Goal: Information Seeking & Learning: Learn about a topic

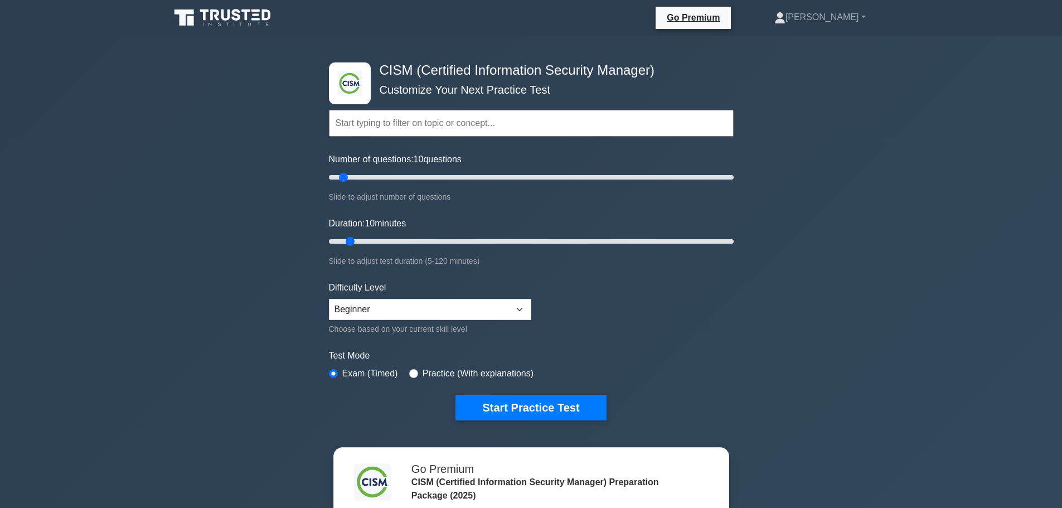
click at [419, 130] on input "text" at bounding box center [531, 123] width 405 height 27
click at [282, 125] on div ".clsa-1{fill:#f6f7f8;}.clsa-2{fill:#6bb345;}.clsa-3{fill:#1d2e5c;} CISM (Certif…" at bounding box center [531, 376] width 1062 height 681
click at [346, 174] on input "Number of questions: 10 questions" at bounding box center [531, 177] width 405 height 13
click at [385, 310] on select "Beginner Intermediate Expert" at bounding box center [430, 309] width 202 height 21
select select "intermediate"
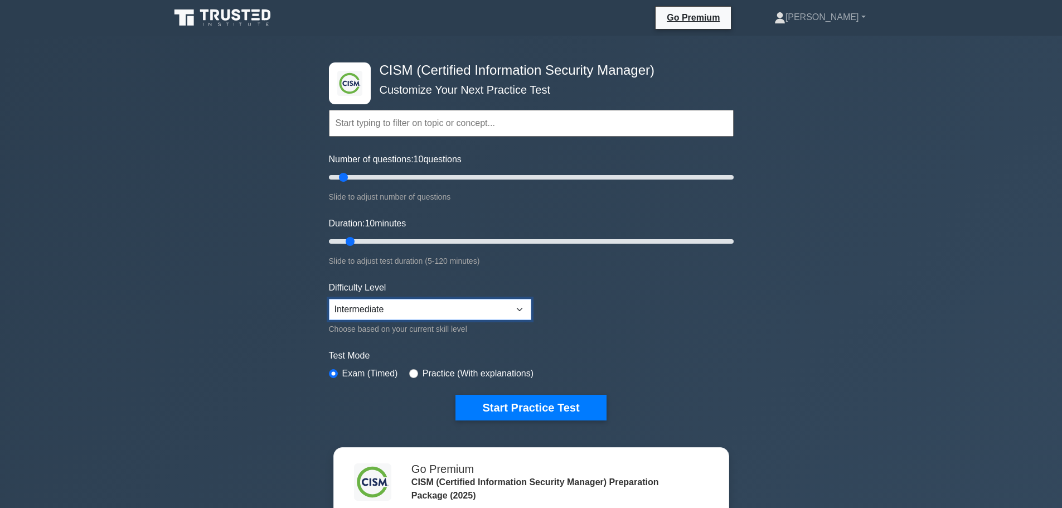
click at [329, 299] on select "Beginner Intermediate Expert" at bounding box center [430, 309] width 202 height 21
click at [478, 376] on label "Practice (With explanations)" at bounding box center [477, 373] width 111 height 13
click at [500, 397] on button "Start Practice Test" at bounding box center [530, 408] width 150 height 26
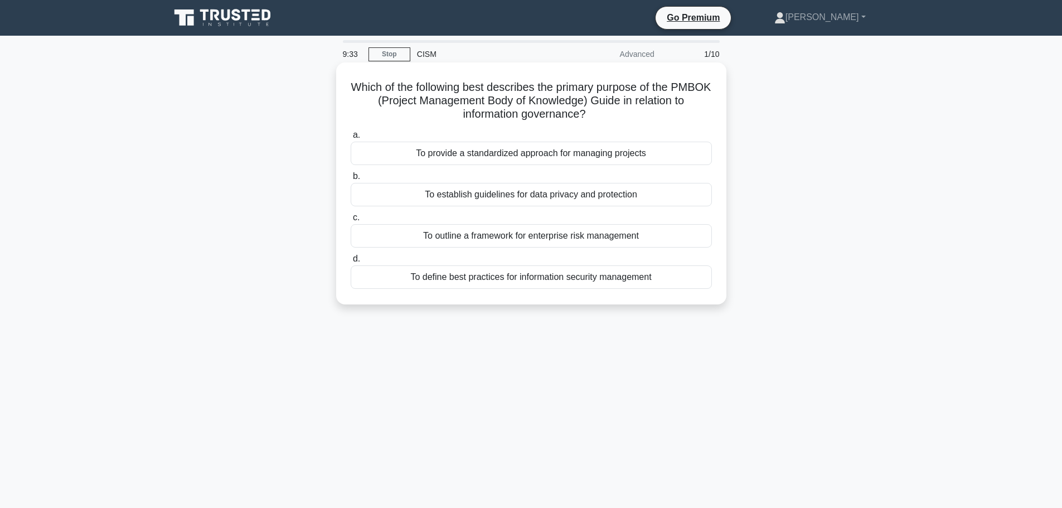
click at [550, 156] on div "To provide a standardized approach for managing projects" at bounding box center [531, 153] width 361 height 23
click at [351, 139] on input "a. To provide a standardized approach for managing projects" at bounding box center [351, 135] width 0 height 7
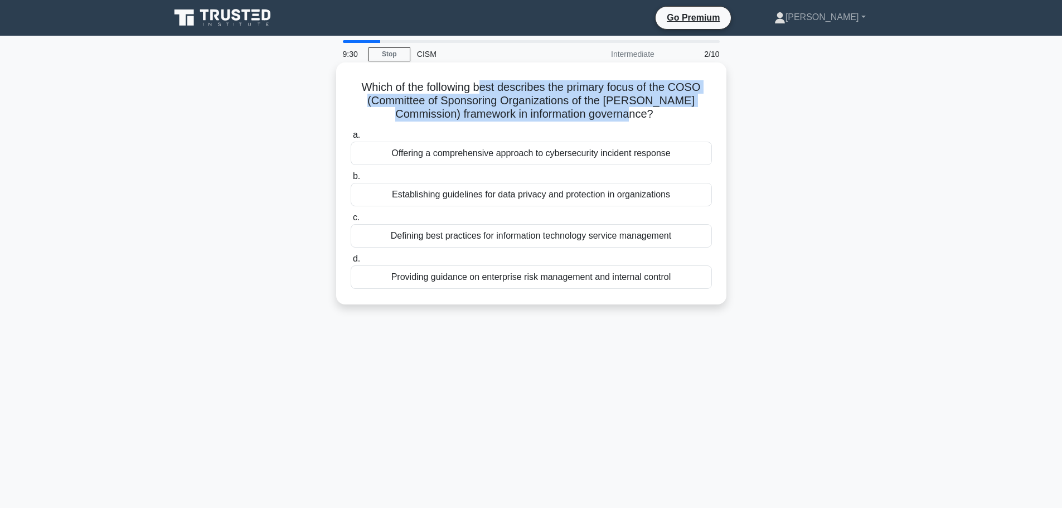
drag, startPoint x: 482, startPoint y: 86, endPoint x: 712, endPoint y: 109, distance: 231.3
click at [712, 109] on h5 "Which of the following best describes the primary focus of the COSO (Committee …" at bounding box center [530, 100] width 363 height 41
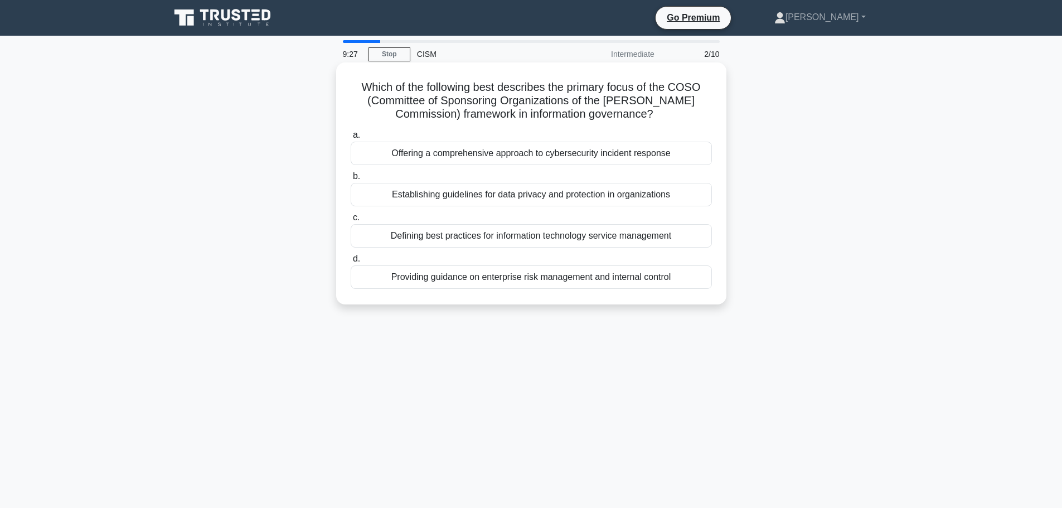
click at [663, 118] on h5 "Which of the following best describes the primary focus of the COSO (Committee …" at bounding box center [530, 100] width 363 height 41
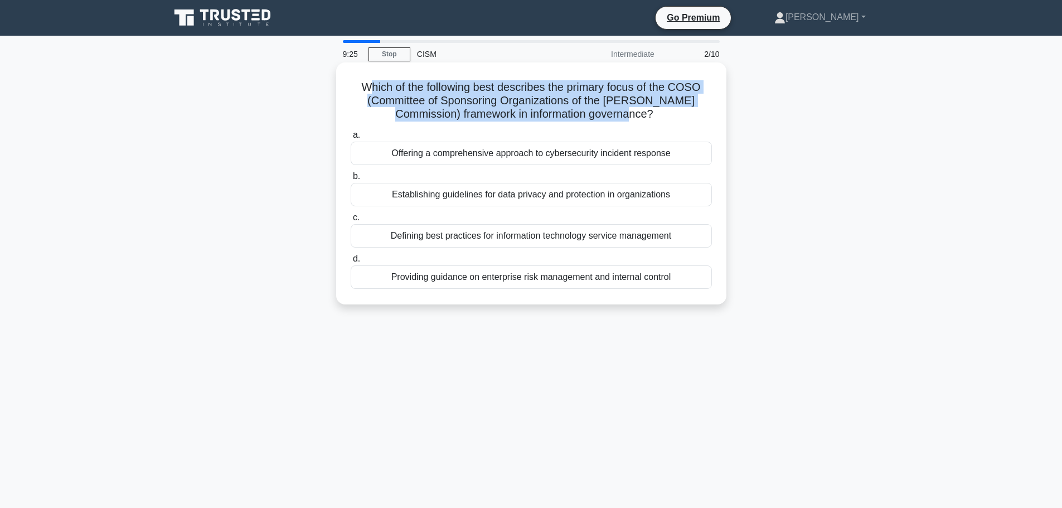
drag, startPoint x: 366, startPoint y: 82, endPoint x: 715, endPoint y: 110, distance: 350.0
click at [715, 110] on div "Which of the following best describes the primary focus of the COSO (Committee …" at bounding box center [531, 183] width 381 height 233
click at [421, 118] on h5 "Which of the following best describes the primary focus of the COSO (Committee …" at bounding box center [530, 100] width 363 height 41
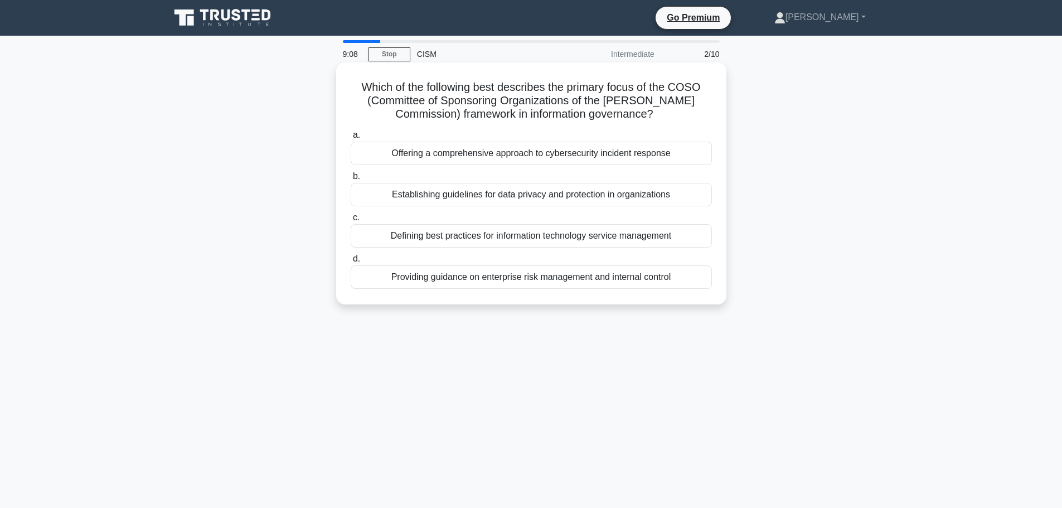
click at [492, 240] on div "Defining best practices for information technology service management" at bounding box center [531, 235] width 361 height 23
click at [351, 221] on input "c. Defining best practices for information technology service management" at bounding box center [351, 217] width 0 height 7
drag, startPoint x: 351, startPoint y: 85, endPoint x: 626, endPoint y: 120, distance: 277.6
click at [626, 120] on h5 "Which of the following approaches is most effective for maintaining the accurac…" at bounding box center [530, 100] width 363 height 41
click at [609, 118] on icon ".spinner_0XTQ{transform-origin:center;animation:spinner_y6GP .75s linear infini…" at bounding box center [602, 114] width 13 height 13
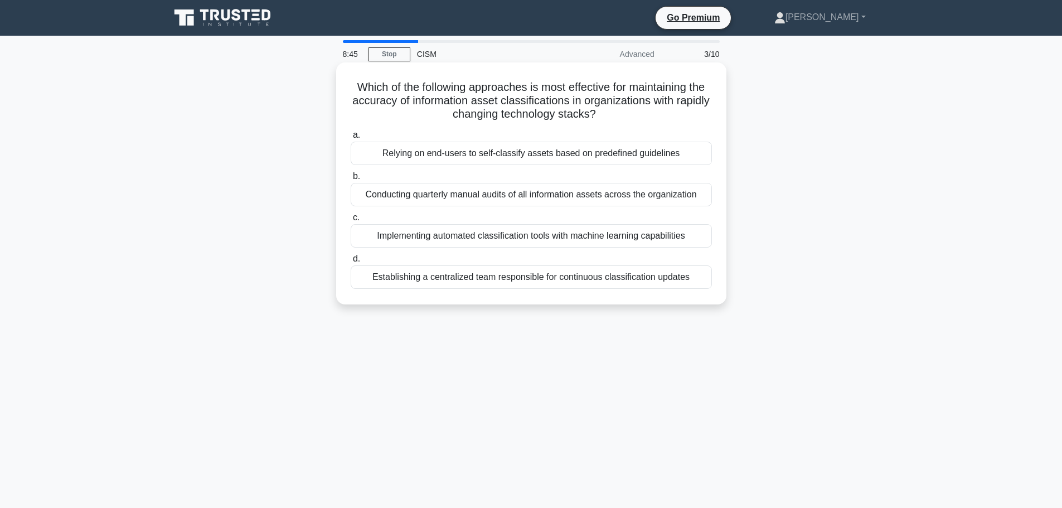
click at [538, 196] on div "Conducting quarterly manual audits of all information assets across the organiz…" at bounding box center [531, 194] width 361 height 23
click at [351, 180] on input "b. Conducting quarterly manual audits of all information assets across the orga…" at bounding box center [351, 176] width 0 height 7
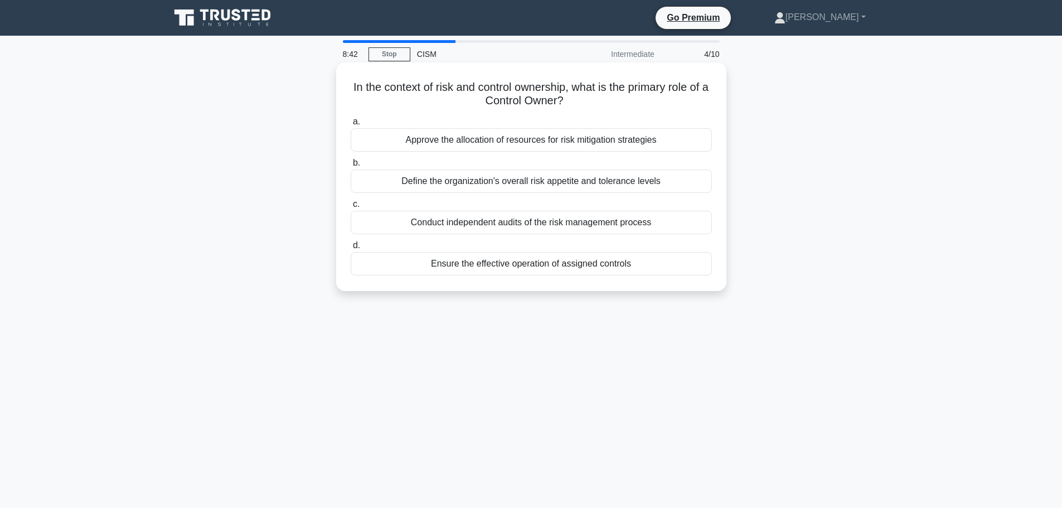
drag, startPoint x: 353, startPoint y: 86, endPoint x: 599, endPoint y: 97, distance: 246.6
click at [599, 97] on h5 "In the context of risk and control ownership, what is the primary role of a Con…" at bounding box center [530, 94] width 363 height 28
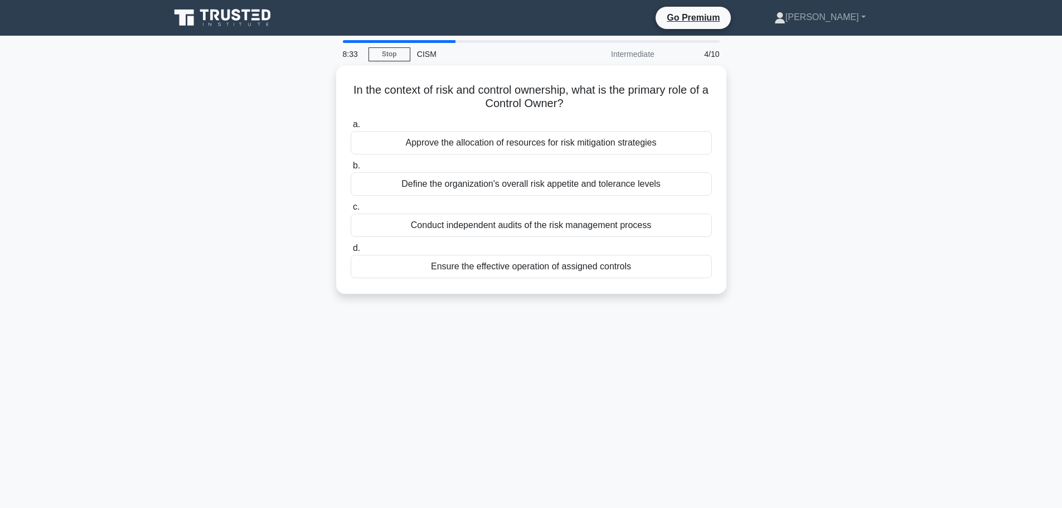
click at [541, 348] on div "8:33 Stop CISM Intermediate 4/10 In the context of risk and control ownership, …" at bounding box center [531, 318] width 736 height 557
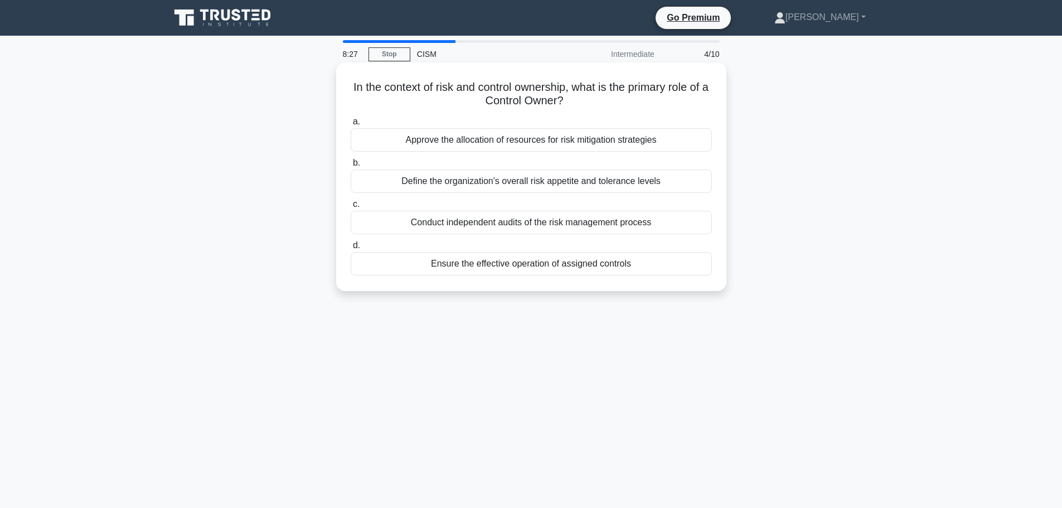
click at [536, 263] on div "Ensure the effective operation of assigned controls" at bounding box center [531, 263] width 361 height 23
click at [351, 249] on input "d. Ensure the effective operation of assigned controls" at bounding box center [351, 245] width 0 height 7
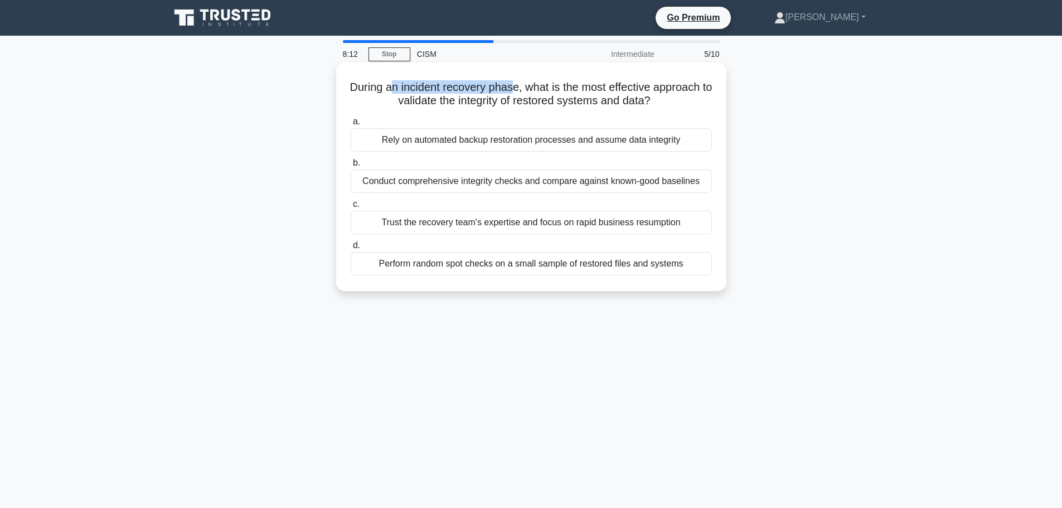
drag, startPoint x: 397, startPoint y: 85, endPoint x: 520, endPoint y: 90, distance: 123.3
click at [520, 90] on h5 "During an incident recovery phase, what is the most effective approach to valid…" at bounding box center [530, 94] width 363 height 28
click at [417, 92] on h5 "During an incident recovery phase, what is the most effective approach to valid…" at bounding box center [530, 94] width 363 height 28
drag, startPoint x: 401, startPoint y: 85, endPoint x: 522, endPoint y: 81, distance: 120.5
click at [522, 81] on h5 "During an incident recovery phase, what is the most effective approach to valid…" at bounding box center [530, 94] width 363 height 28
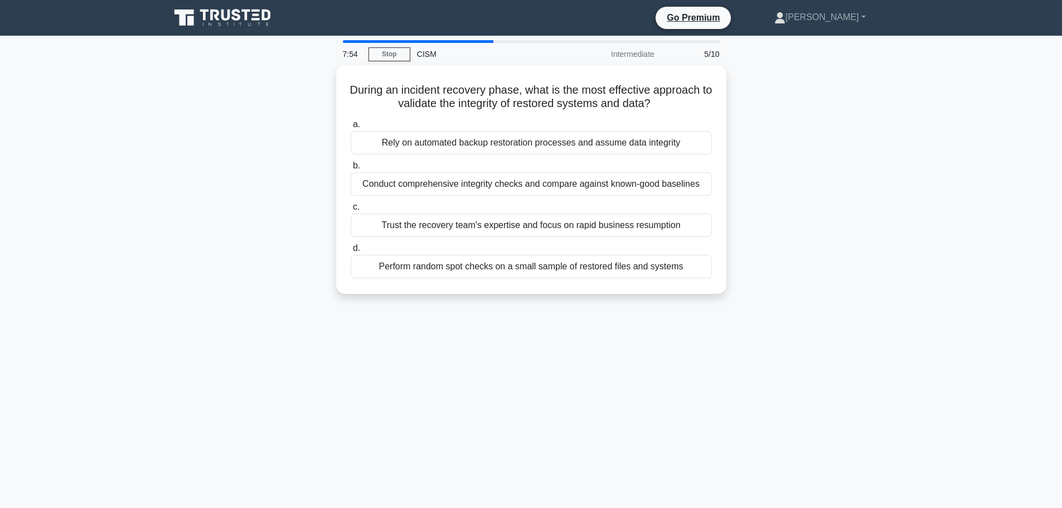
click at [304, 151] on div "During an incident recovery phase, what is the most effective approach to valid…" at bounding box center [531, 186] width 736 height 242
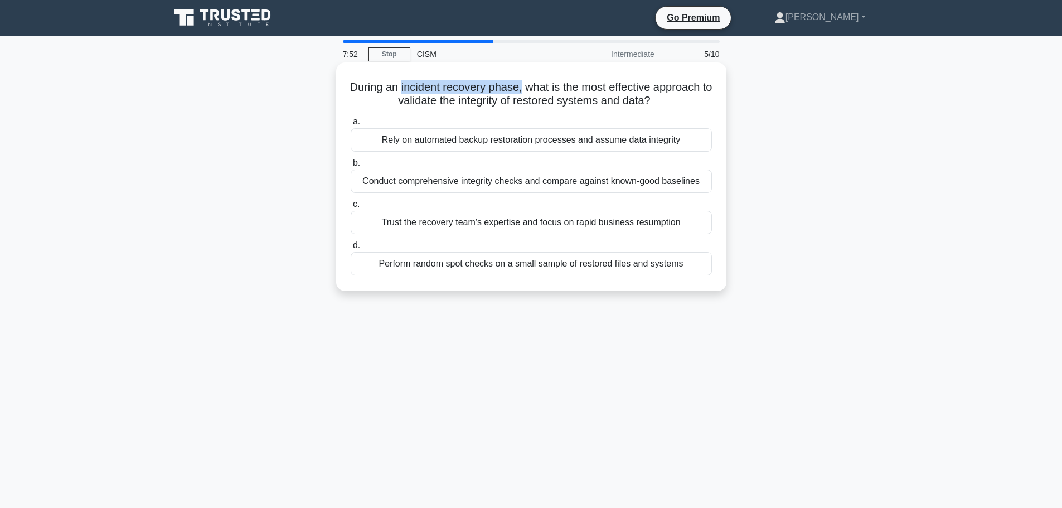
drag, startPoint x: 403, startPoint y: 86, endPoint x: 528, endPoint y: 84, distance: 125.4
click at [528, 84] on h5 "During an incident recovery phase, what is the most effective approach to valid…" at bounding box center [530, 94] width 363 height 28
click at [461, 188] on div "Conduct comprehensive integrity checks and compare against known-good baselines" at bounding box center [531, 180] width 361 height 23
click at [351, 167] on input "b. Conduct comprehensive integrity checks and compare against known-good baseli…" at bounding box center [351, 162] width 0 height 7
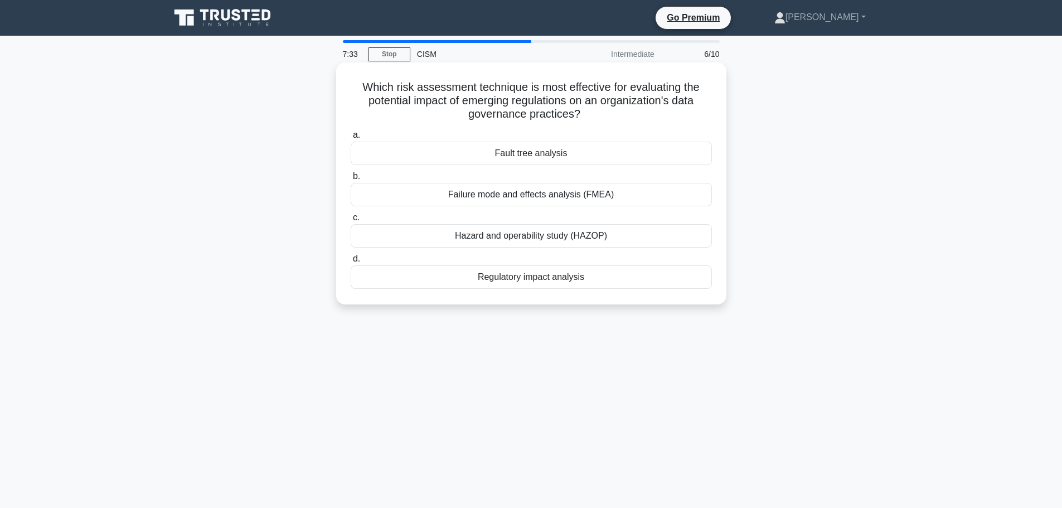
drag, startPoint x: 361, startPoint y: 87, endPoint x: 711, endPoint y: 112, distance: 351.5
click at [711, 112] on h5 "Which risk assessment technique is most effective for evaluating the potential …" at bounding box center [530, 100] width 363 height 41
click at [364, 85] on h5 "Which risk assessment technique is most effective for evaluating the potential …" at bounding box center [530, 100] width 363 height 41
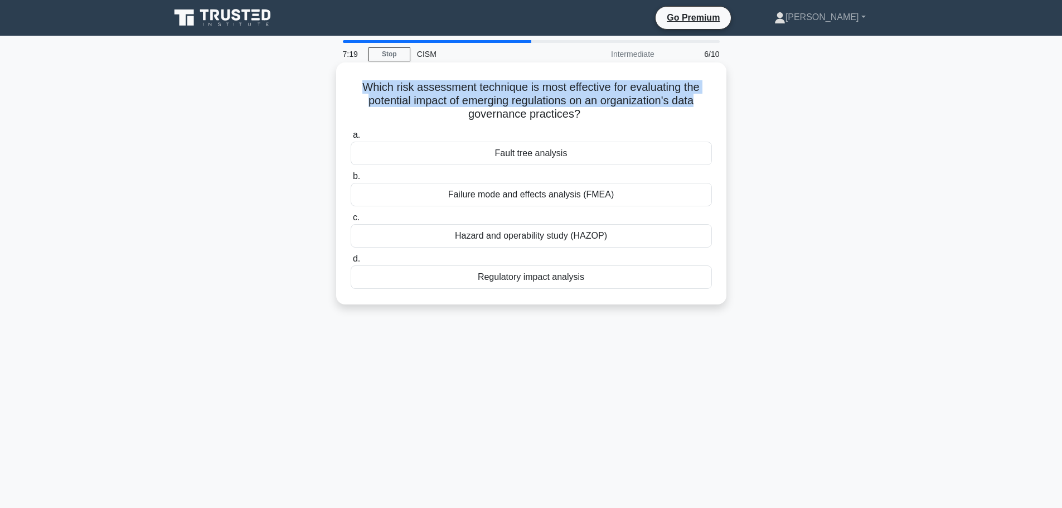
drag, startPoint x: 362, startPoint y: 84, endPoint x: 715, endPoint y: 105, distance: 353.4
click at [713, 105] on div "Which risk assessment technique is most effective for evaluating the potential …" at bounding box center [531, 183] width 381 height 233
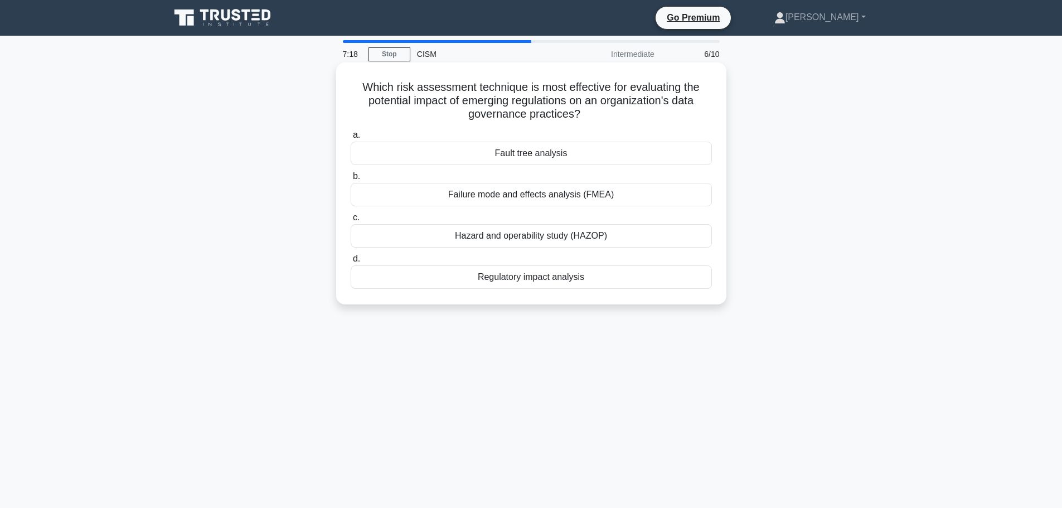
click at [694, 116] on h5 "Which risk assessment technique is most effective for evaluating the potential …" at bounding box center [530, 100] width 363 height 41
drag, startPoint x: 621, startPoint y: 116, endPoint x: 362, endPoint y: 90, distance: 260.5
click at [362, 90] on h5 "Which risk assessment technique is most effective for evaluating the potential …" at bounding box center [530, 100] width 363 height 41
click at [362, 108] on h5 "Which risk assessment technique is most effective for evaluating the potential …" at bounding box center [530, 100] width 363 height 41
drag, startPoint x: 359, startPoint y: 103, endPoint x: 447, endPoint y: 104, distance: 88.1
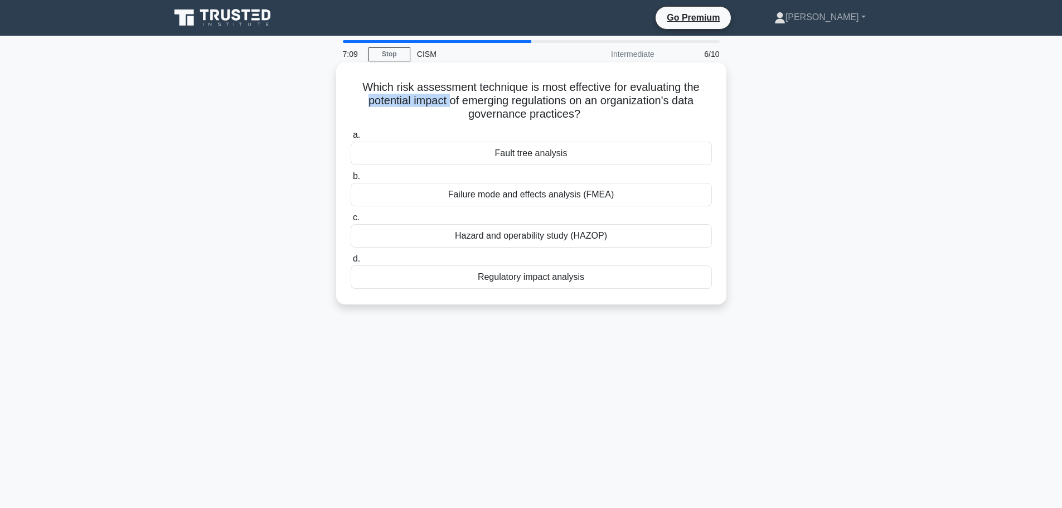
click at [447, 104] on h5 "Which risk assessment technique is most effective for evaluating the potential …" at bounding box center [530, 100] width 363 height 41
click at [531, 276] on div "Regulatory impact analysis" at bounding box center [531, 276] width 361 height 23
click at [351, 263] on input "d. Regulatory impact analysis" at bounding box center [351, 258] width 0 height 7
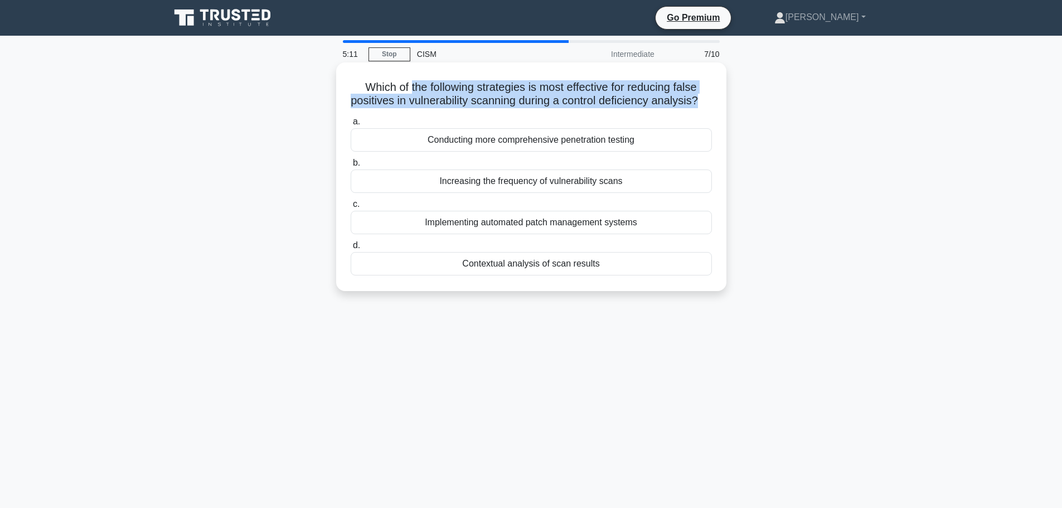
drag, startPoint x: 418, startPoint y: 93, endPoint x: 643, endPoint y: 145, distance: 230.6
click at [717, 106] on div "Which of the following strategies is most effective for reducing false positive…" at bounding box center [531, 177] width 381 height 220
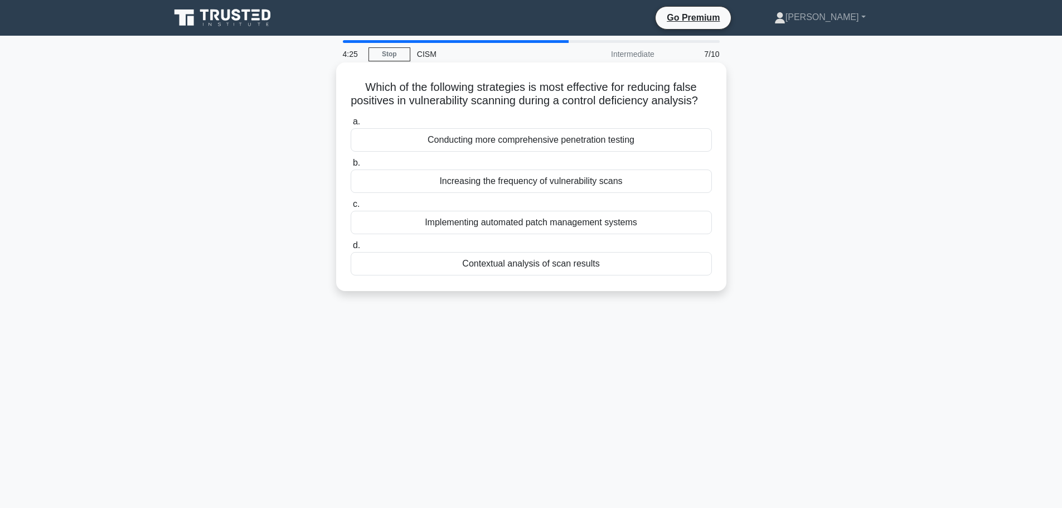
click at [548, 234] on div "Implementing automated patch management systems" at bounding box center [531, 222] width 361 height 23
click at [351, 208] on input "c. Implementing automated patch management systems" at bounding box center [351, 204] width 0 height 7
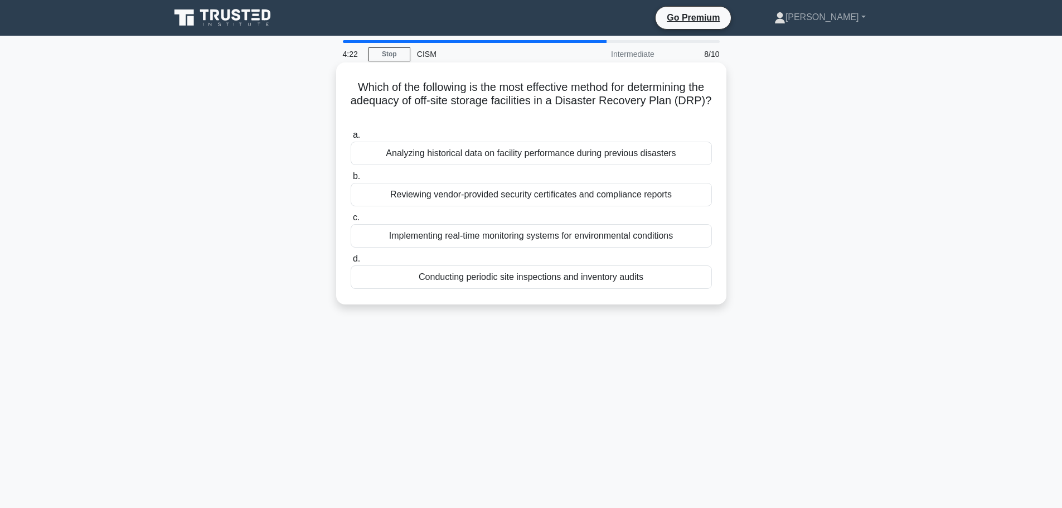
drag, startPoint x: 389, startPoint y: 82, endPoint x: 542, endPoint y: 113, distance: 155.7
click at [542, 113] on h5 "Which of the following is the most effective method for determining the adequac…" at bounding box center [530, 100] width 363 height 41
click at [563, 278] on div "Conducting periodic site inspections and inventory audits" at bounding box center [531, 276] width 361 height 23
click at [351, 263] on input "d. Conducting periodic site inspections and inventory audits" at bounding box center [351, 258] width 0 height 7
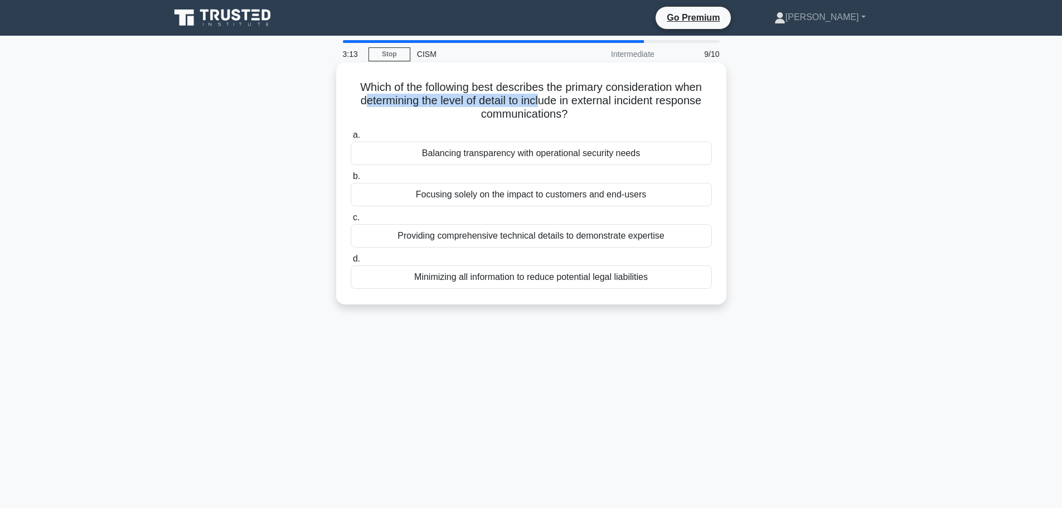
drag, startPoint x: 362, startPoint y: 95, endPoint x: 565, endPoint y: 107, distance: 203.8
click at [541, 95] on h5 "Which of the following best describes the primary consideration when determinin…" at bounding box center [530, 100] width 363 height 41
click at [580, 116] on icon ".spinner_0XTQ{transform-origin:center;animation:spinner_y6GP .75s linear infini…" at bounding box center [573, 114] width 13 height 13
drag, startPoint x: 576, startPoint y: 115, endPoint x: 343, endPoint y: 75, distance: 236.5
click at [343, 75] on div "Which of the following best describes the primary consideration when determinin…" at bounding box center [531, 183] width 381 height 233
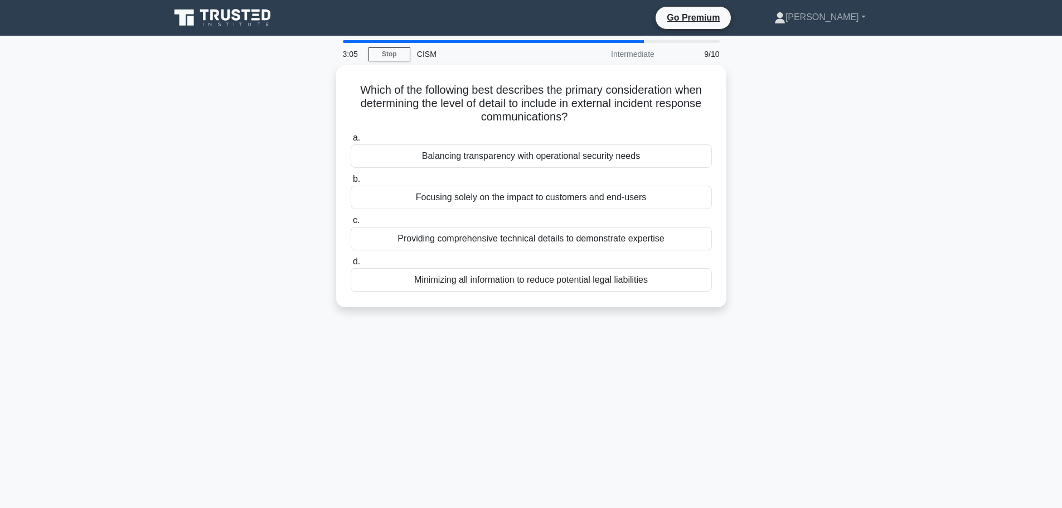
click at [296, 113] on div "Which of the following best describes the primary consideration when determinin…" at bounding box center [531, 192] width 736 height 255
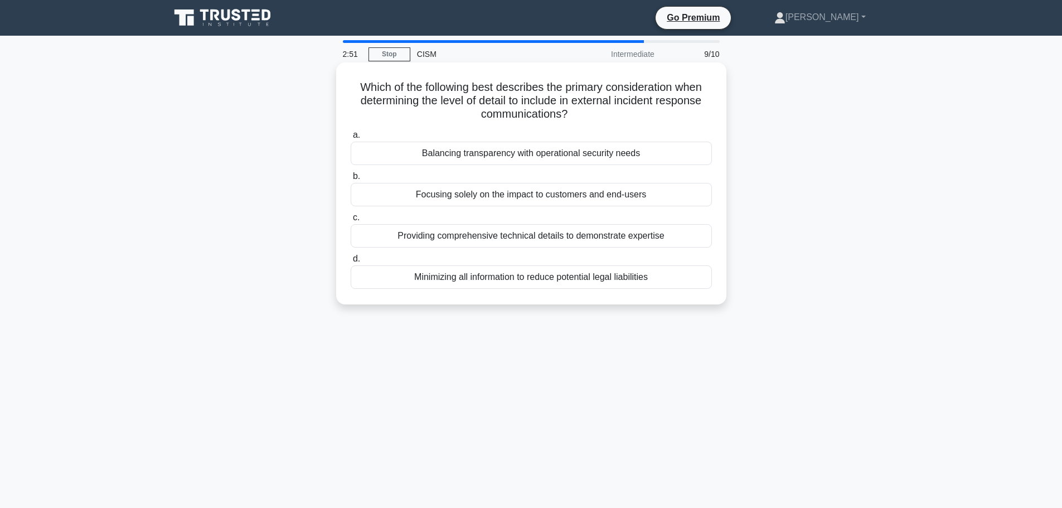
drag, startPoint x: 353, startPoint y: 104, endPoint x: 619, endPoint y: 116, distance: 265.6
click at [619, 116] on h5 "Which of the following best describes the primary consideration when determinin…" at bounding box center [530, 100] width 363 height 41
click at [620, 114] on h5 "Which of the following best describes the primary consideration when determinin…" at bounding box center [530, 100] width 363 height 41
click at [517, 195] on div "Focusing solely on the impact to customers and end-users" at bounding box center [531, 194] width 361 height 23
click at [351, 180] on input "b. Focusing solely on the impact to customers and end-users" at bounding box center [351, 176] width 0 height 7
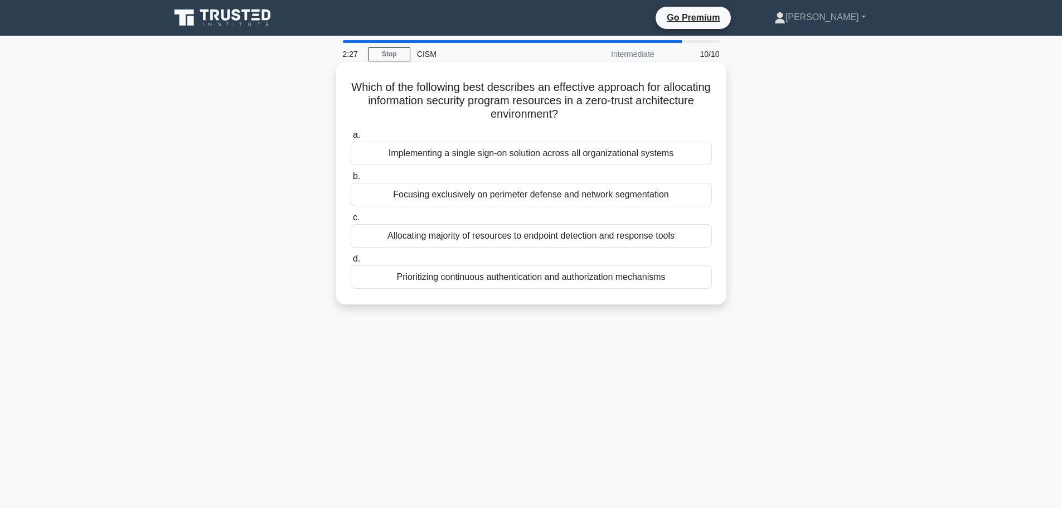
drag, startPoint x: 367, startPoint y: 101, endPoint x: 595, endPoint y: 112, distance: 228.8
click at [595, 112] on h5 "Which of the following best describes an effective approach for allocating info…" at bounding box center [530, 100] width 363 height 41
click at [613, 116] on h5 "Which of the following best describes an effective approach for allocating info…" at bounding box center [530, 100] width 363 height 41
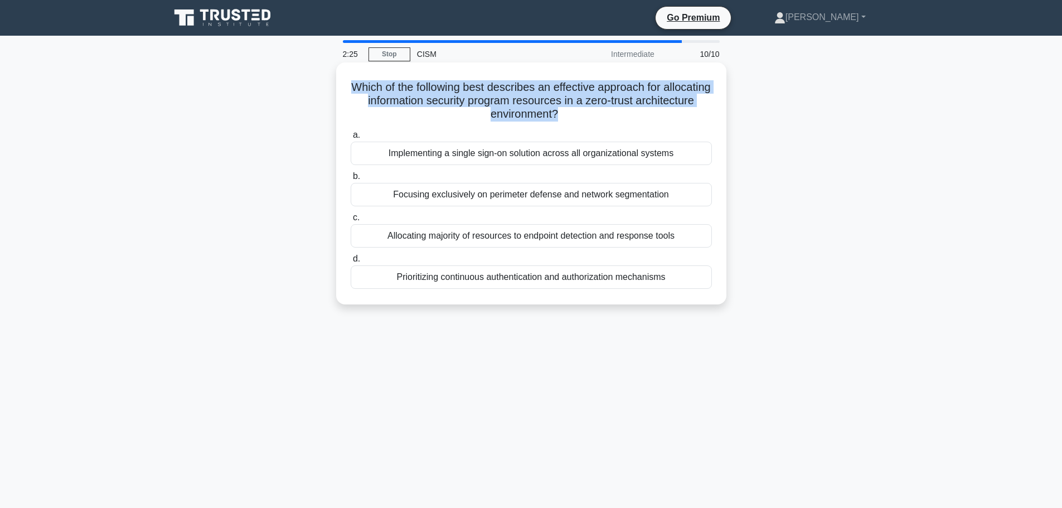
drag, startPoint x: 613, startPoint y: 116, endPoint x: 377, endPoint y: 79, distance: 238.1
click at [377, 80] on h5 "Which of the following best describes an effective approach for allocating info…" at bounding box center [530, 100] width 363 height 41
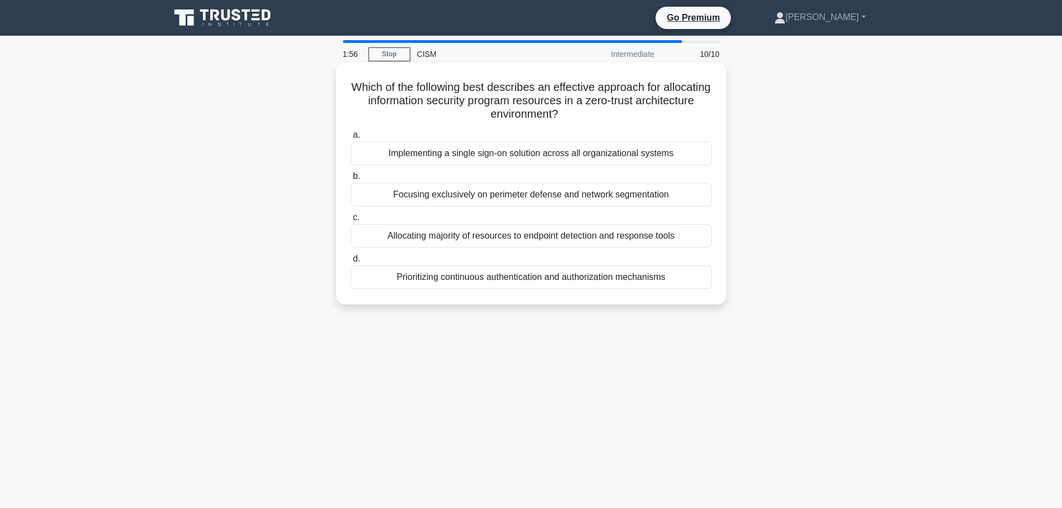
click at [510, 236] on div "Allocating majority of resources to endpoint detection and response tools" at bounding box center [531, 235] width 361 height 23
click at [351, 221] on input "c. Allocating majority of resources to endpoint detection and response tools" at bounding box center [351, 217] width 0 height 7
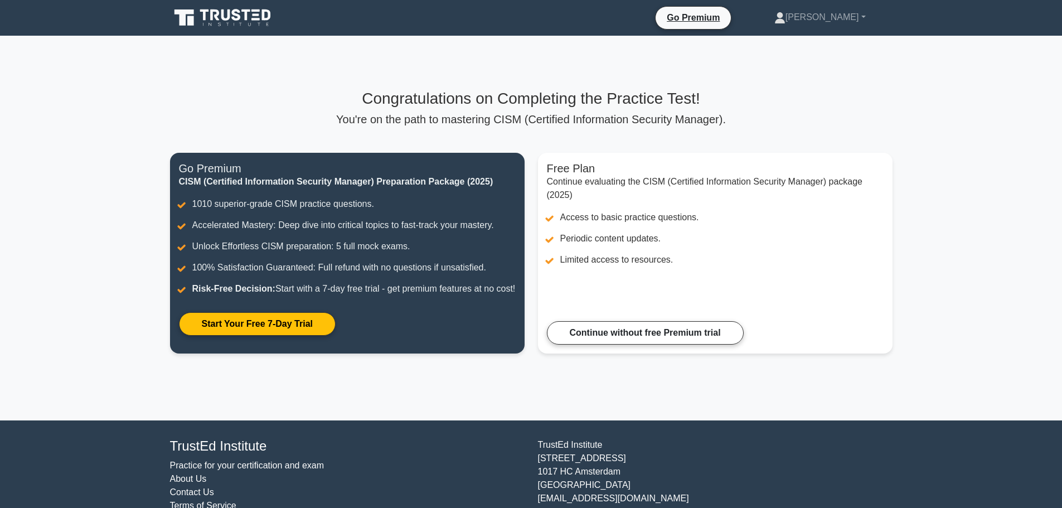
click at [563, 129] on div "Congratulations on Completing the Practice Test! You're on the path to masterin…" at bounding box center [531, 228] width 736 height 278
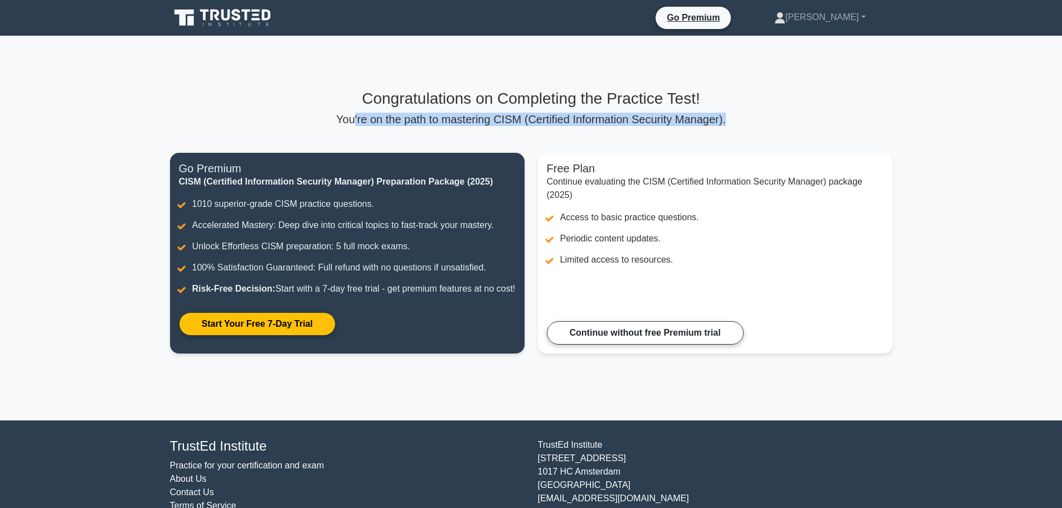
drag, startPoint x: 390, startPoint y: 118, endPoint x: 721, endPoint y: 111, distance: 331.7
click at [721, 111] on div "Congratulations on Completing the Practice Test! You're on the path to masterin…" at bounding box center [531, 107] width 722 height 37
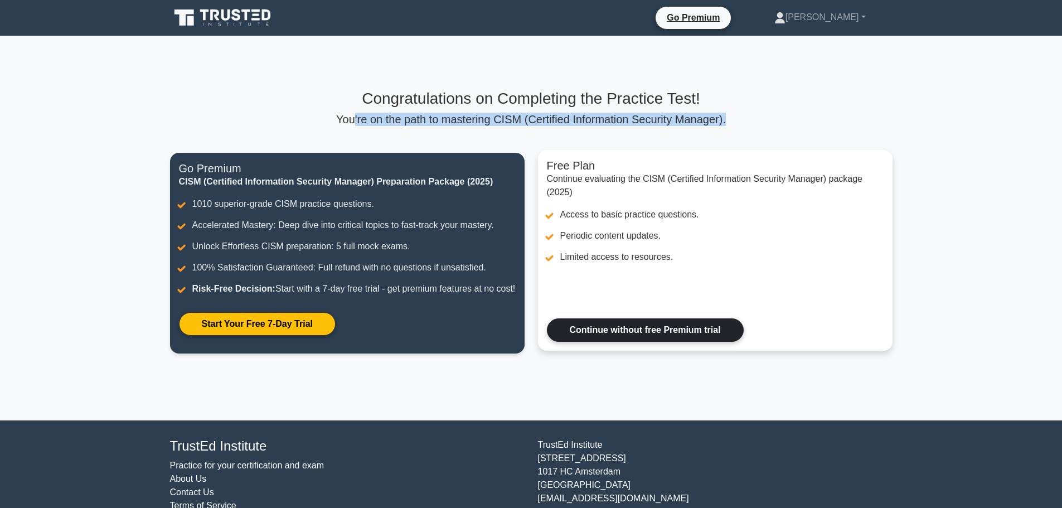
click at [677, 328] on link "Continue without free Premium trial" at bounding box center [645, 329] width 197 height 23
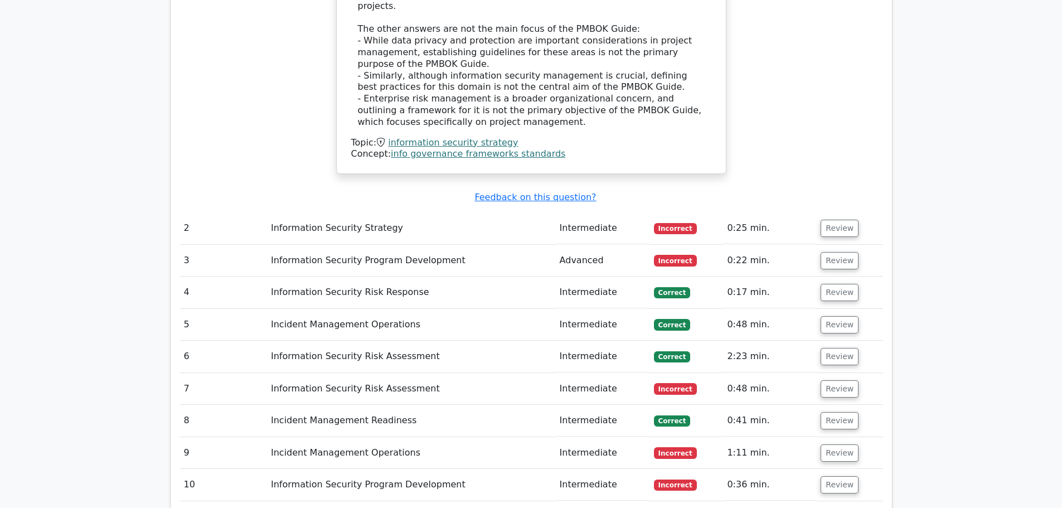
scroll to position [1282, 0]
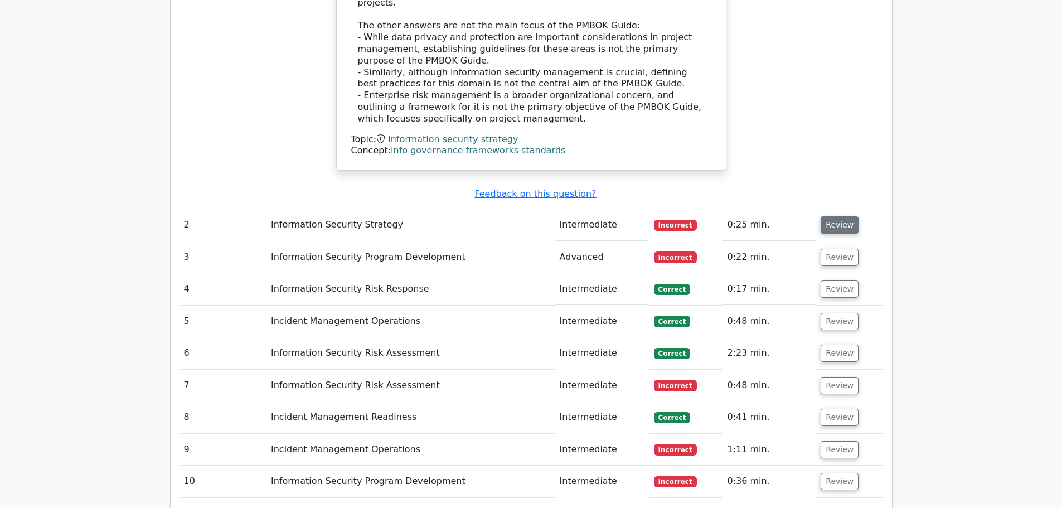
click at [846, 216] on button "Review" at bounding box center [839, 224] width 38 height 17
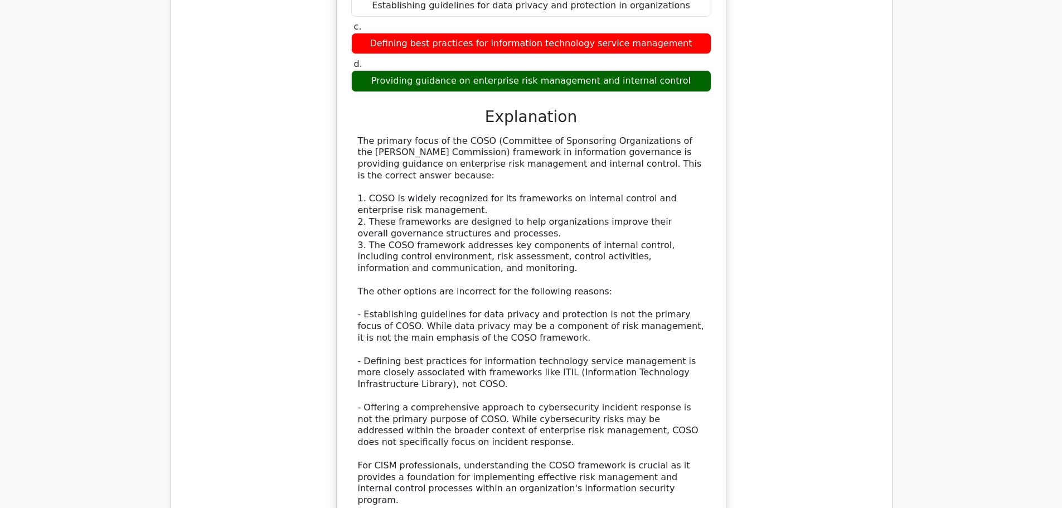
scroll to position [1839, 0]
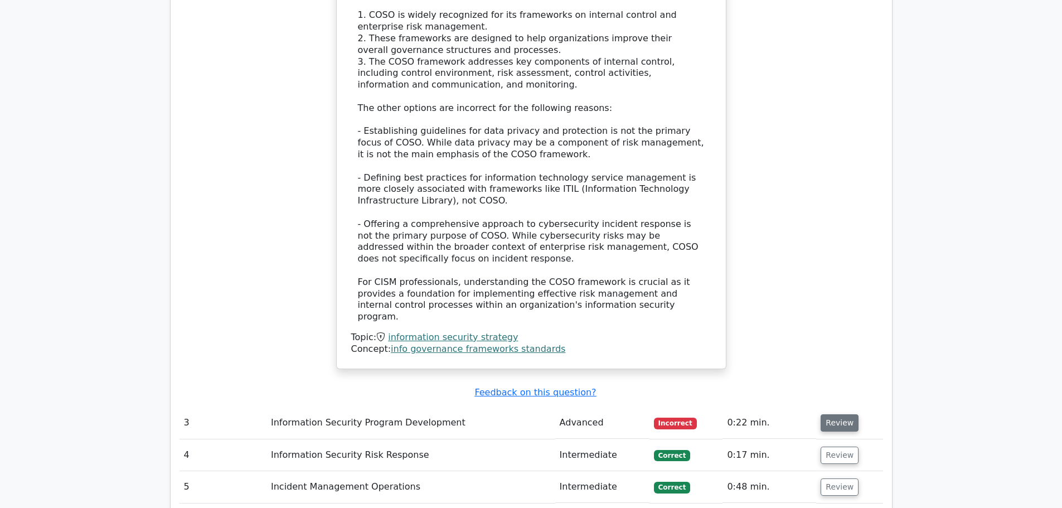
click at [828, 414] on button "Review" at bounding box center [839, 422] width 38 height 17
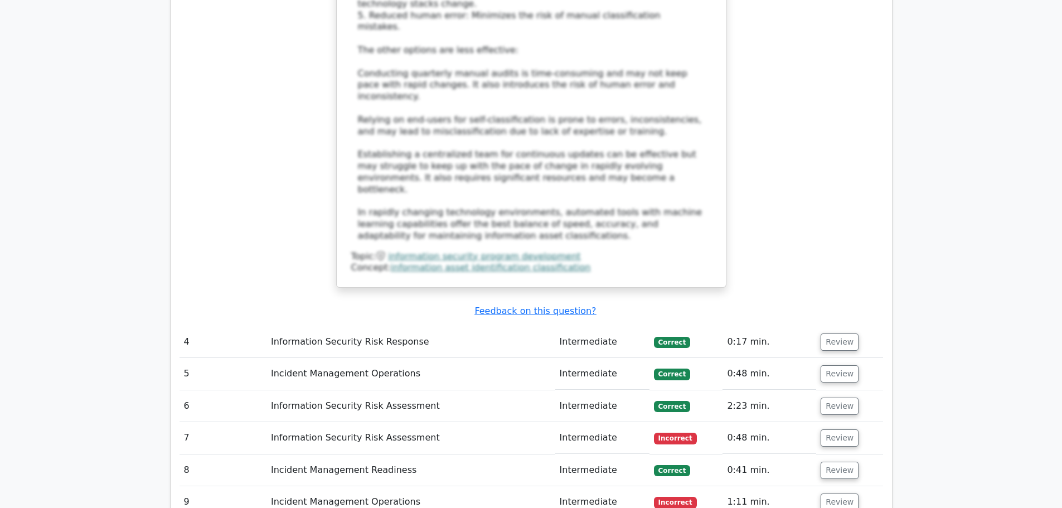
scroll to position [2731, 0]
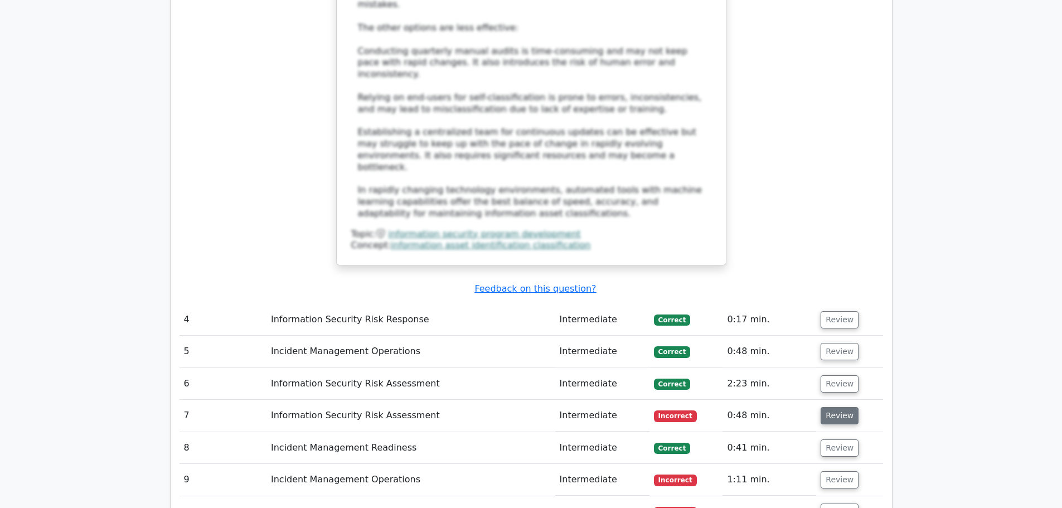
click at [836, 407] on button "Review" at bounding box center [839, 415] width 38 height 17
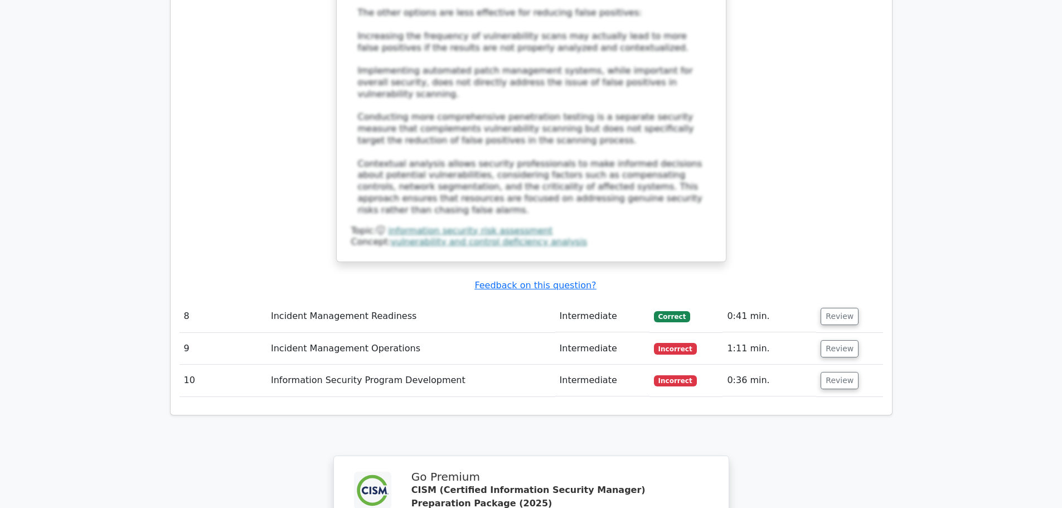
scroll to position [3567, 0]
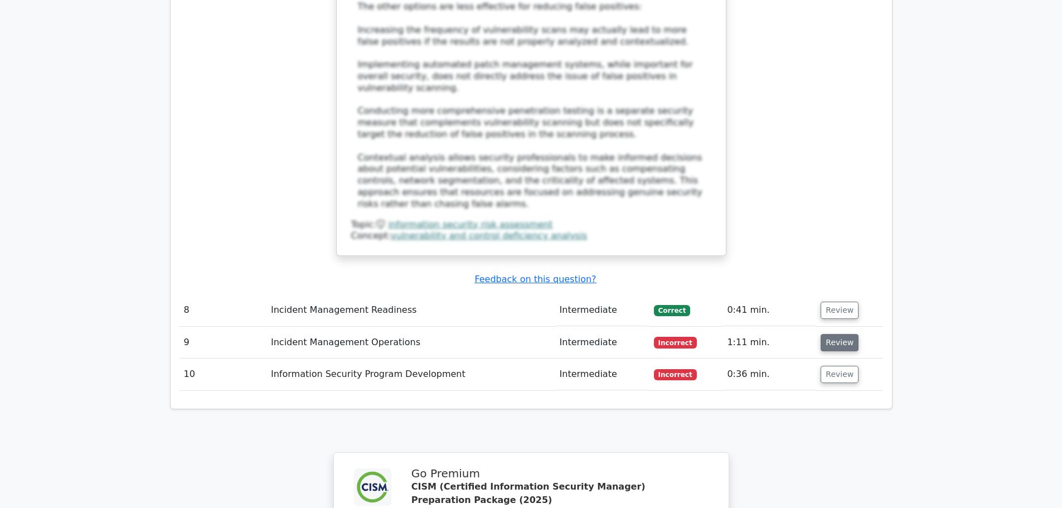
click at [844, 334] on button "Review" at bounding box center [839, 342] width 38 height 17
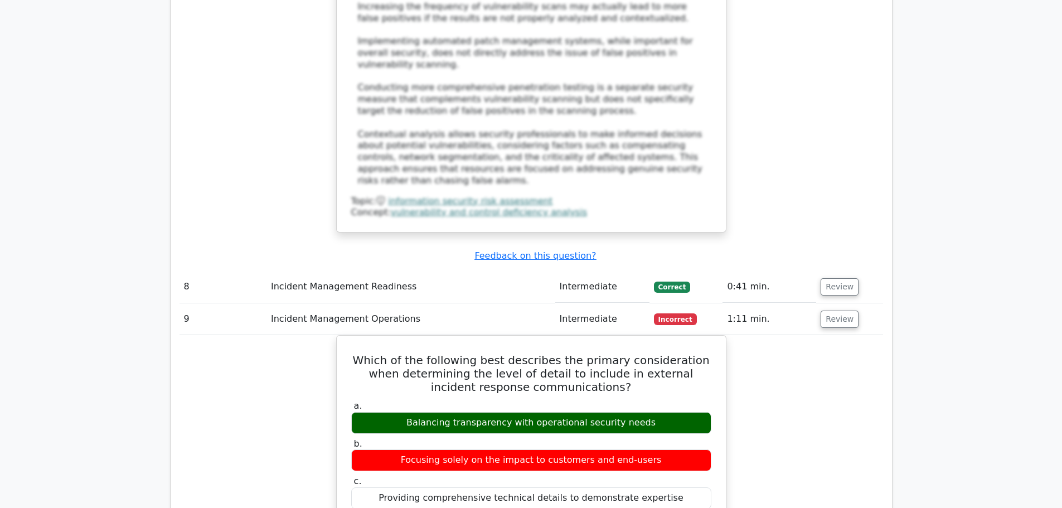
scroll to position [3511, 0]
